Goal: Ask a question

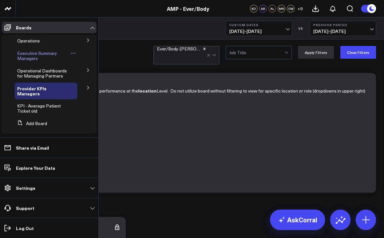
click at [23, 56] on span "Executive Summary Managers" at bounding box center [37, 55] width 40 height 11
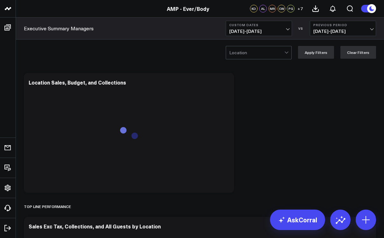
click at [288, 30] on span "[DATE] - [DATE]" at bounding box center [258, 31] width 59 height 5
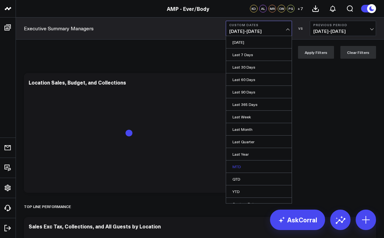
scroll to position [7, 0]
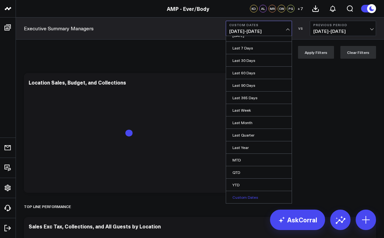
click at [236, 197] on link "Custom Dates" at bounding box center [259, 197] width 66 height 12
select select "8"
select select "2025"
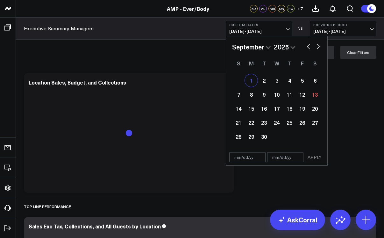
click at [253, 85] on div "1" at bounding box center [251, 80] width 13 height 13
type input "[DATE]"
select select "8"
select select "2025"
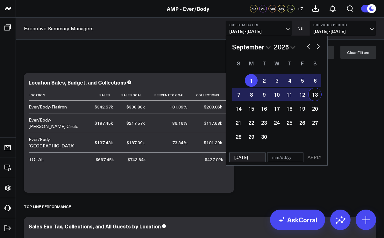
click at [317, 93] on div "13" at bounding box center [315, 94] width 13 height 13
type input "[DATE]"
select select "8"
select select "2025"
click at [315, 156] on button "APPLY" at bounding box center [314, 157] width 19 height 10
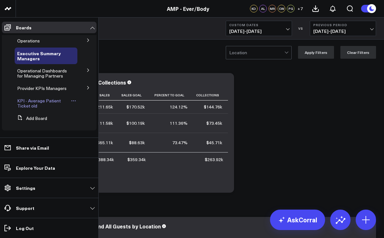
click at [38, 108] on span "KPI - Average Patient Ticket old" at bounding box center [39, 102] width 44 height 11
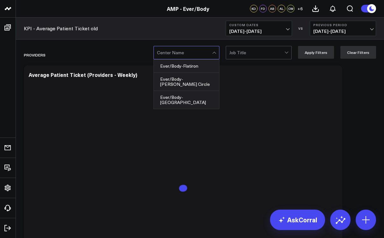
click at [212, 53] on span at bounding box center [212, 52] width 0 height 13
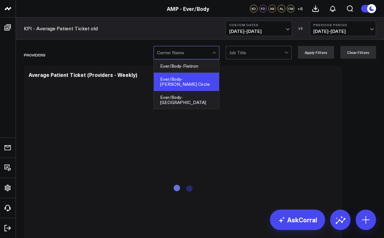
click at [206, 75] on div "Ever/Body-[PERSON_NAME] Circle" at bounding box center [186, 82] width 65 height 18
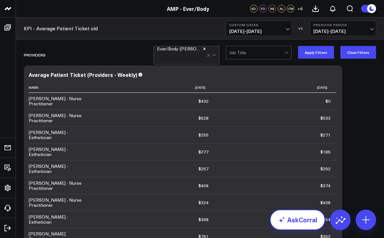
click at [296, 217] on link "AskCorral" at bounding box center [297, 219] width 55 height 20
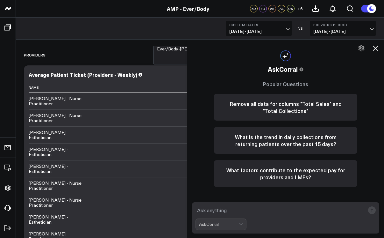
click at [250, 208] on textarea at bounding box center [279, 209] width 169 height 11
type textarea "utilizatin for [PERSON_NAME] circle"
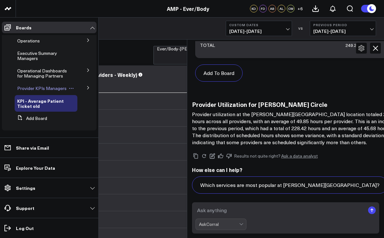
scroll to position [533, 0]
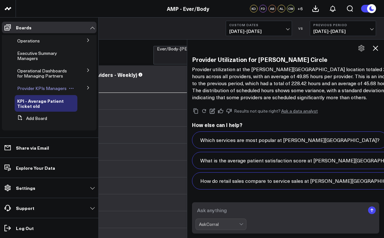
click at [29, 88] on span "Provider KPIs Managers" at bounding box center [41, 88] width 49 height 6
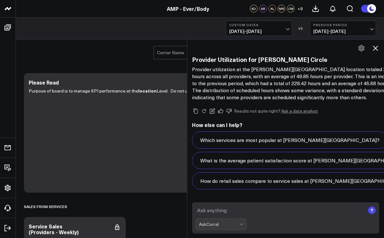
click at [379, 46] on icon at bounding box center [376, 48] width 8 height 8
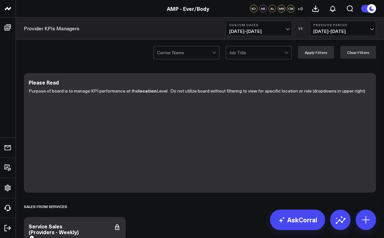
click at [215, 55] on div at bounding box center [214, 52] width 5 height 13
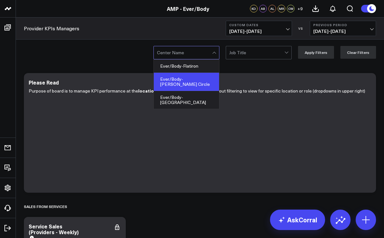
click at [203, 77] on div "Ever/Body-[PERSON_NAME] Circle" at bounding box center [186, 82] width 65 height 18
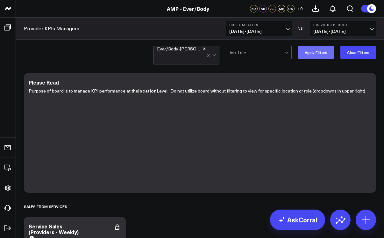
click at [315, 53] on button "Apply Filters" at bounding box center [316, 52] width 36 height 13
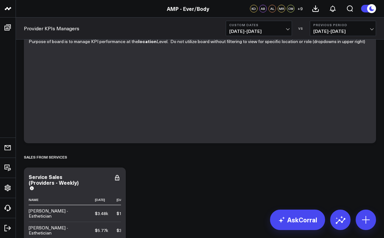
scroll to position [41, 0]
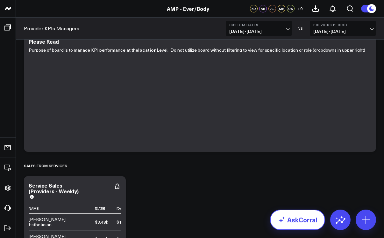
click at [299, 217] on link "AskCorral" at bounding box center [297, 219] width 55 height 20
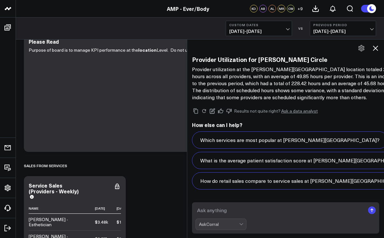
click at [209, 214] on textarea at bounding box center [279, 209] width 169 height 11
type textarea "provider utilization"
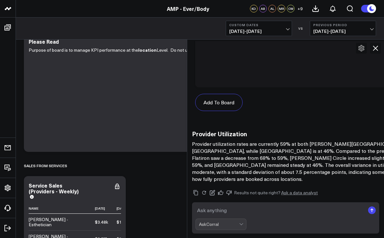
scroll to position [1157, 0]
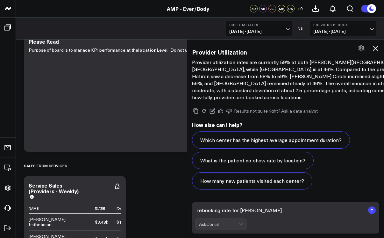
type textarea "rebooking rate for [PERSON_NAME] circle"
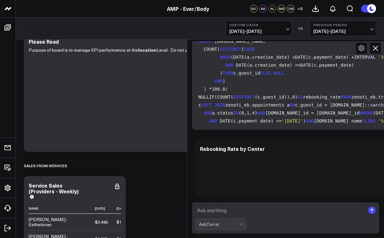
scroll to position [1911, 0]
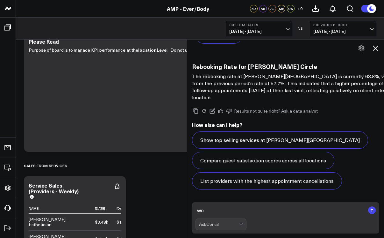
type textarea "w"
type textarea "aov for [PERSON_NAME] circle"
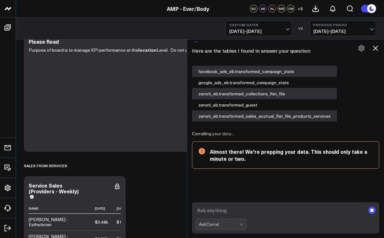
scroll to position [50, 0]
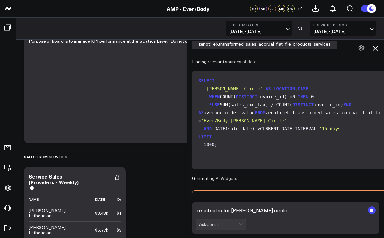
type textarea "retail sales for [PERSON_NAME] circle"
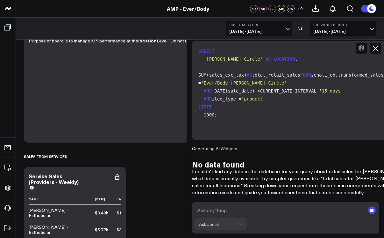
scroll to position [2846, 0]
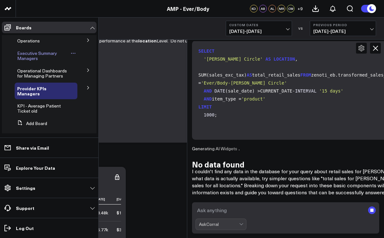
click at [31, 55] on span "Executive Summary Managers" at bounding box center [37, 55] width 40 height 11
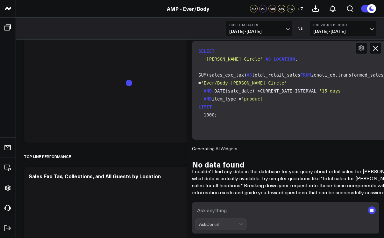
click at [209, 209] on textarea at bounding box center [279, 209] width 169 height 11
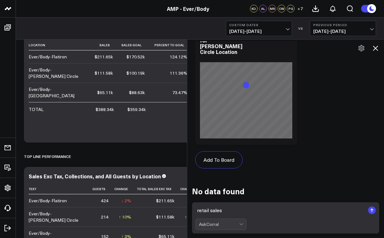
scroll to position [3402, 0]
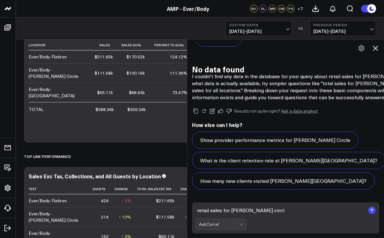
type textarea "retail sales for [PERSON_NAME] circle"
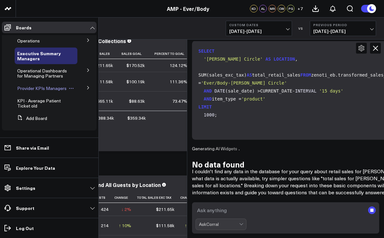
scroll to position [39, 0]
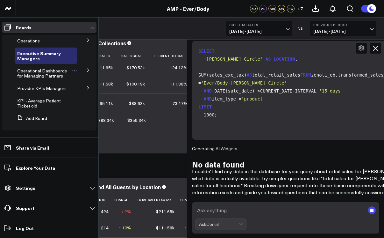
click at [38, 76] on span "Operational Dashboards for Managing Partners" at bounding box center [42, 72] width 50 height 11
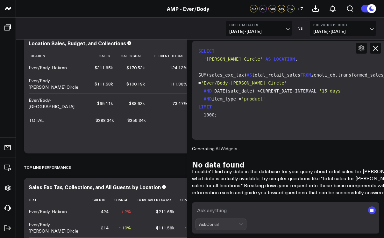
click at [206, 211] on textarea at bounding box center [279, 209] width 169 height 11
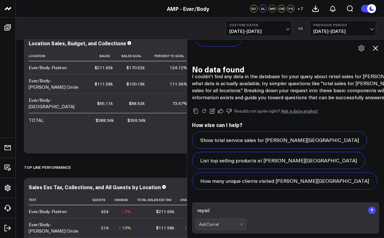
scroll to position [4157, 0]
type textarea "retail sales for [PERSON_NAME] circle"
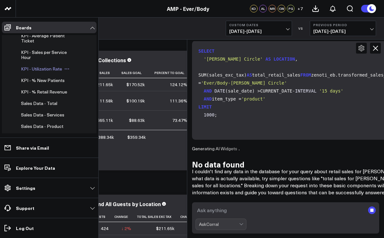
scroll to position [53, 0]
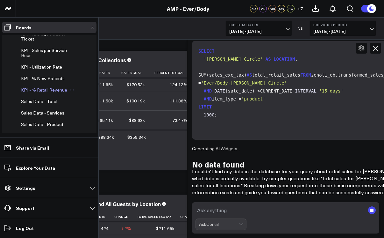
click at [27, 91] on span "KPI - % Retail Revenue" at bounding box center [44, 90] width 46 height 6
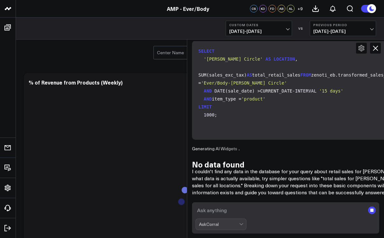
click at [211, 210] on textarea at bounding box center [279, 209] width 169 height 11
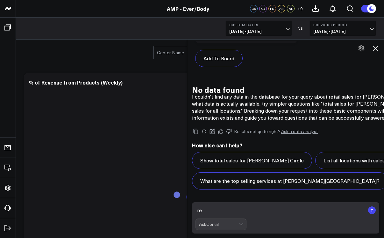
scroll to position [4891, 0]
type textarea "retail sales for [PERSON_NAME] circle"
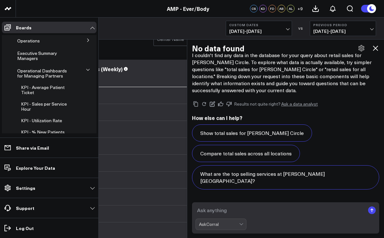
scroll to position [0, 0]
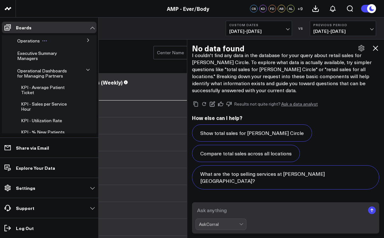
click at [48, 42] on button at bounding box center [45, 40] width 10 height 5
click at [30, 40] on span "Operations" at bounding box center [28, 41] width 23 height 6
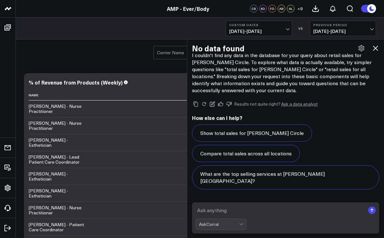
click at [215, 208] on textarea at bounding box center [279, 209] width 169 height 11
type textarea "retail sales for [PERSON_NAME] circles"
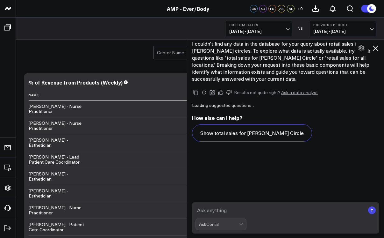
scroll to position [5085, 0]
